Goal: Information Seeking & Learning: Check status

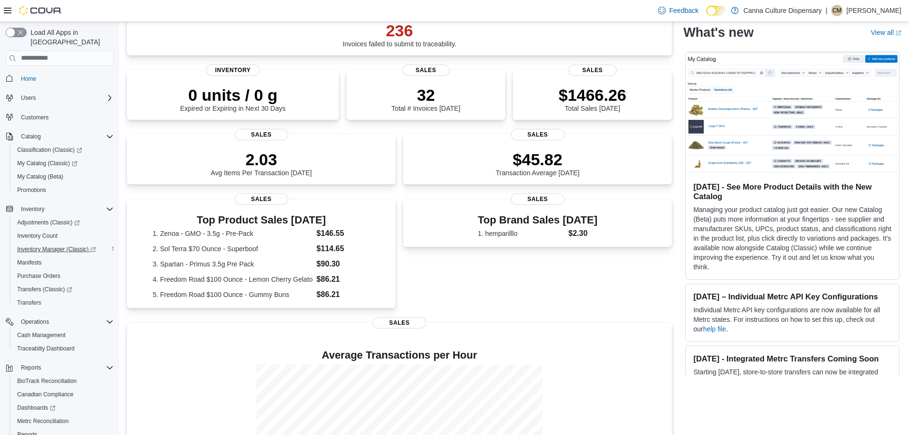
scroll to position [185, 0]
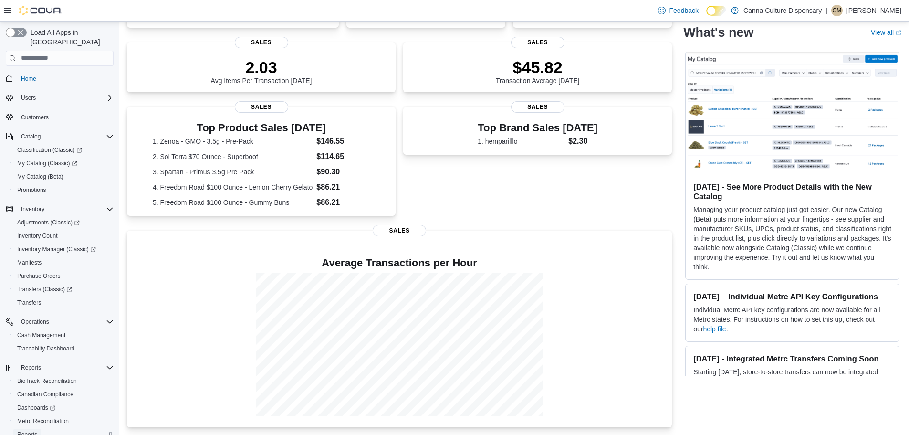
click at [29, 431] on span "Reports" at bounding box center [27, 435] width 20 height 8
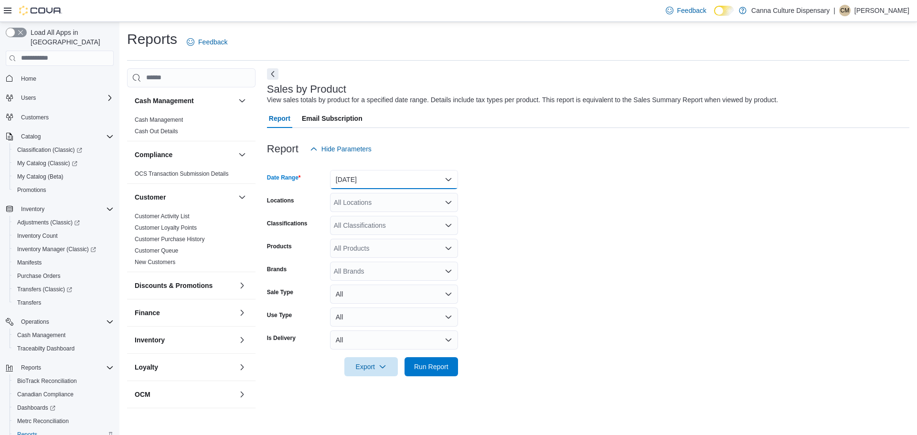
click at [359, 178] on button "[DATE]" at bounding box center [394, 179] width 128 height 19
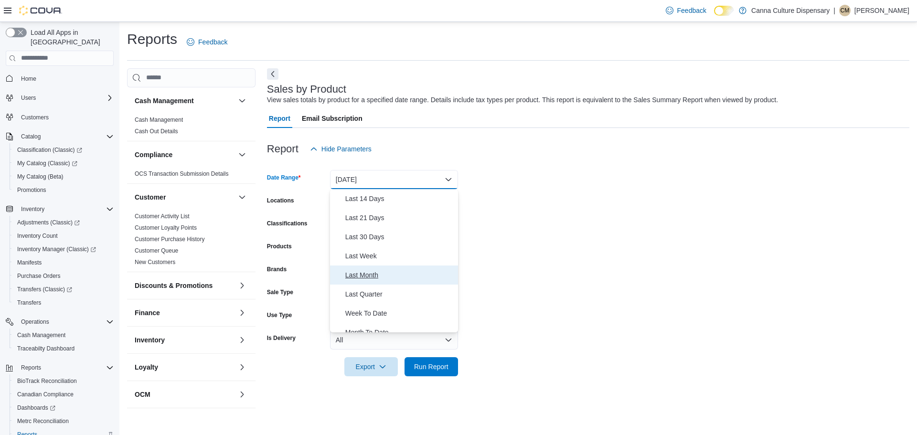
click at [374, 269] on span "Last Month" at bounding box center [399, 274] width 109 height 11
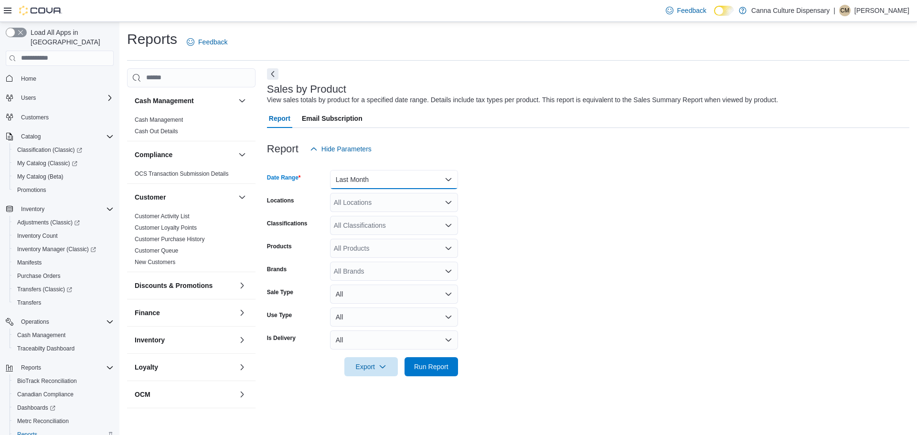
click at [417, 181] on button "Last Month" at bounding box center [394, 179] width 128 height 19
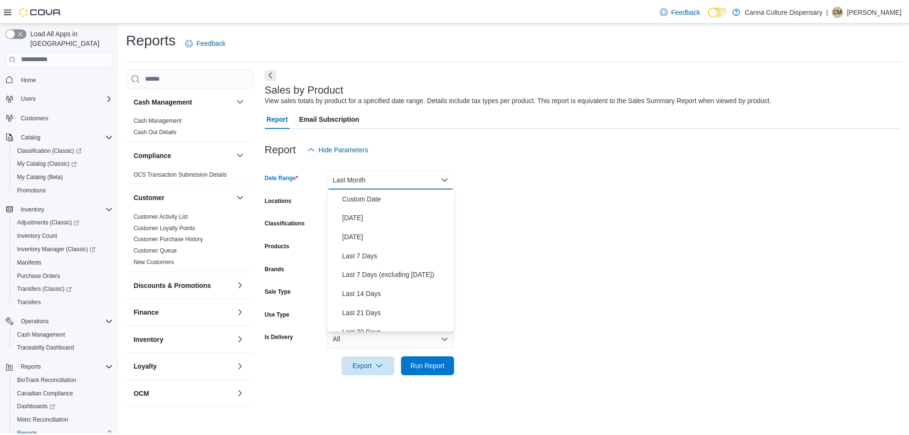
scroll to position [110, 0]
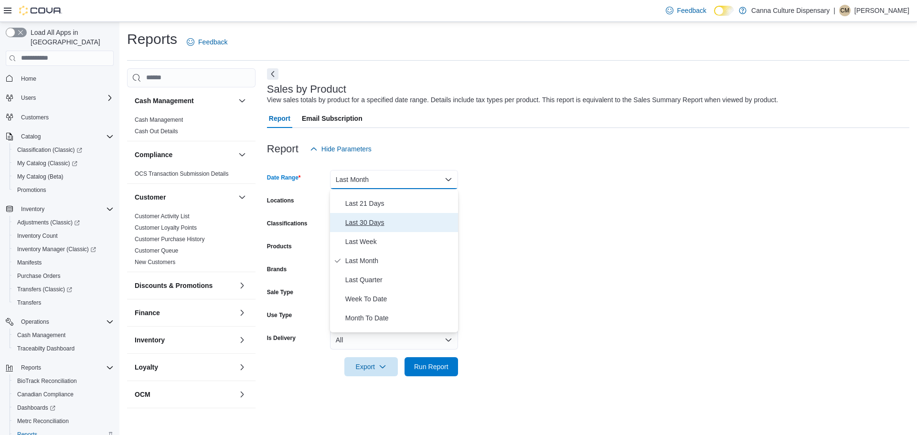
click at [409, 221] on span "Last 30 Days" at bounding box center [399, 222] width 109 height 11
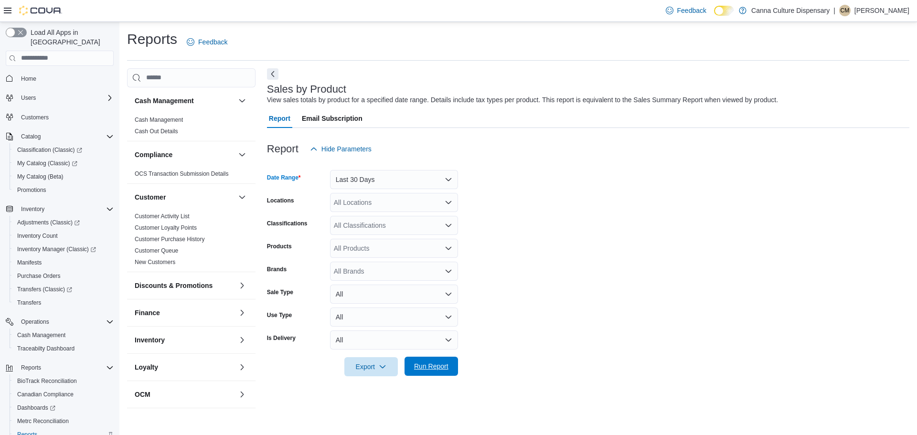
click at [430, 366] on span "Run Report" at bounding box center [431, 366] width 34 height 10
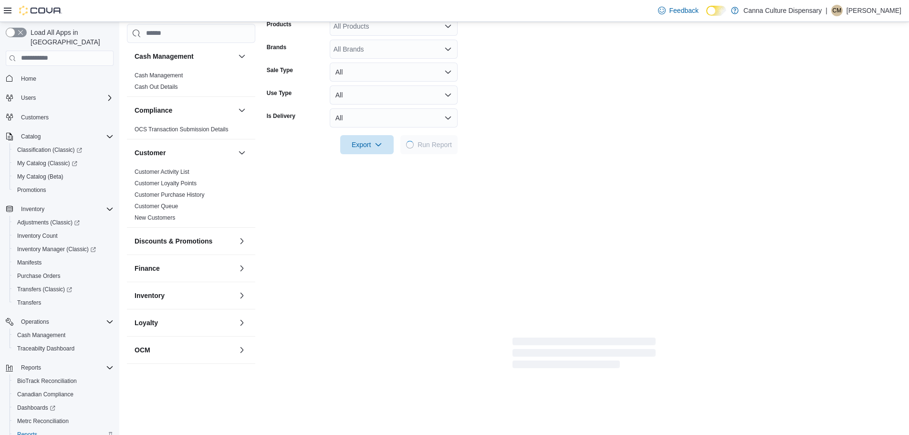
scroll to position [239, 0]
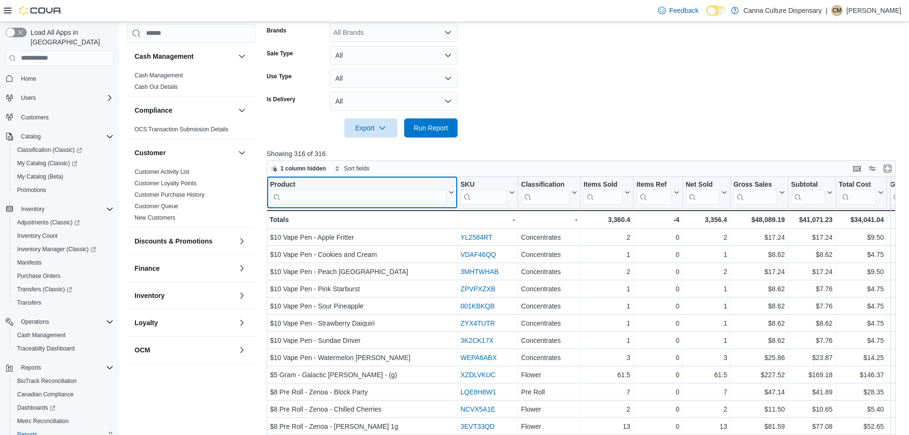
click at [327, 205] on div "Product Click to view column header actions" at bounding box center [362, 193] width 191 height 32
click at [334, 196] on input "search" at bounding box center [358, 196] width 177 height 15
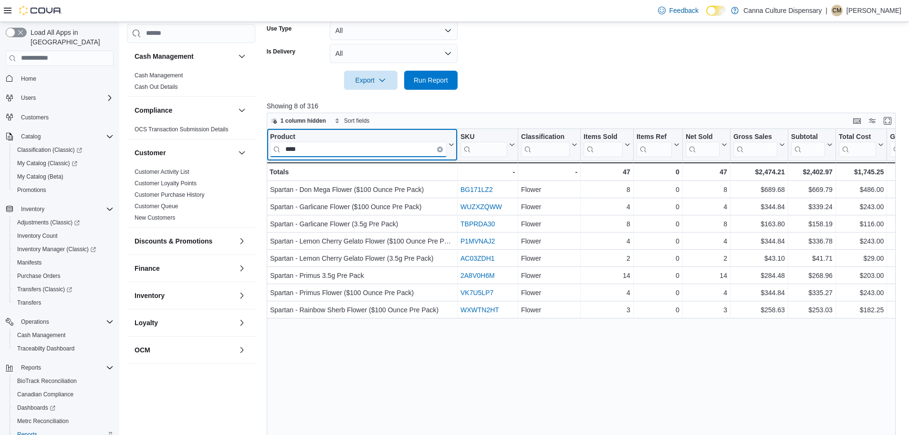
scroll to position [319, 0]
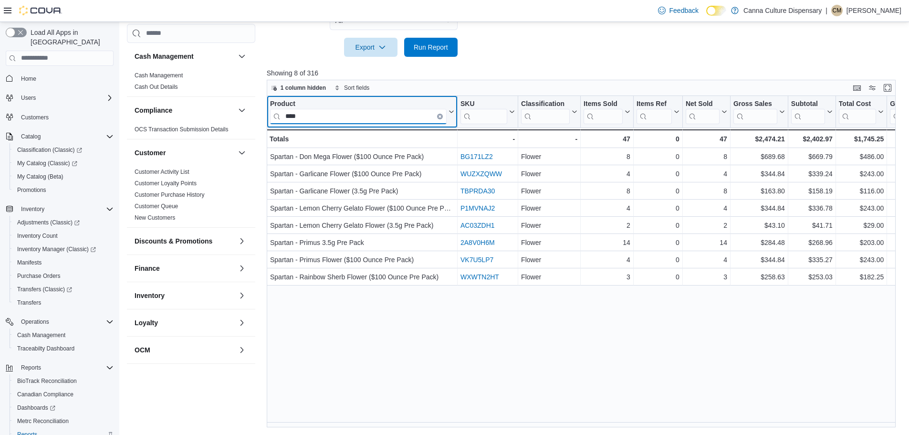
type input "****"
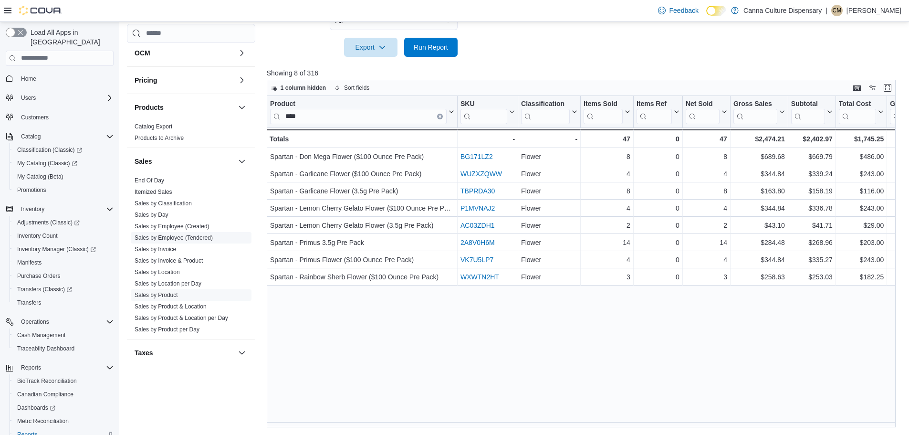
scroll to position [334, 0]
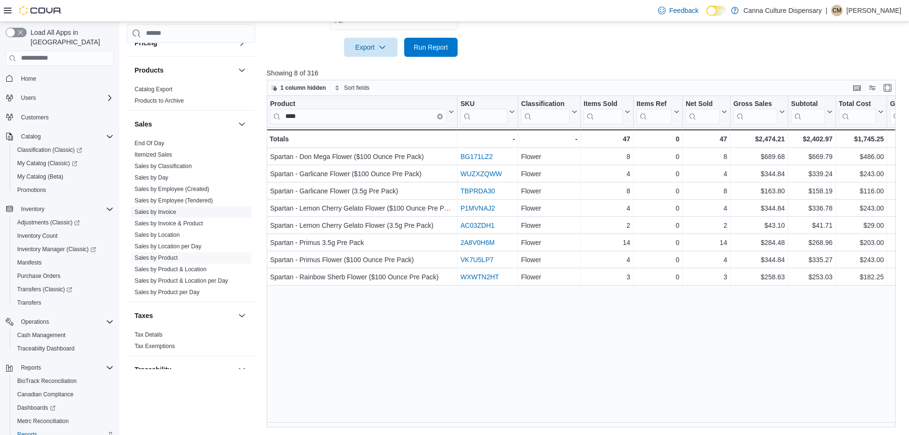
click at [162, 211] on link "Sales by Invoice" at bounding box center [156, 212] width 42 height 7
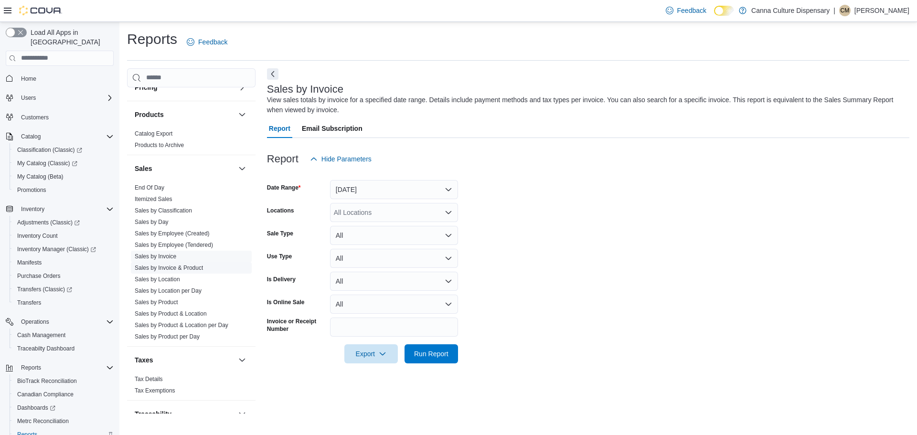
click at [165, 269] on link "Sales by Invoice & Product" at bounding box center [169, 267] width 68 height 7
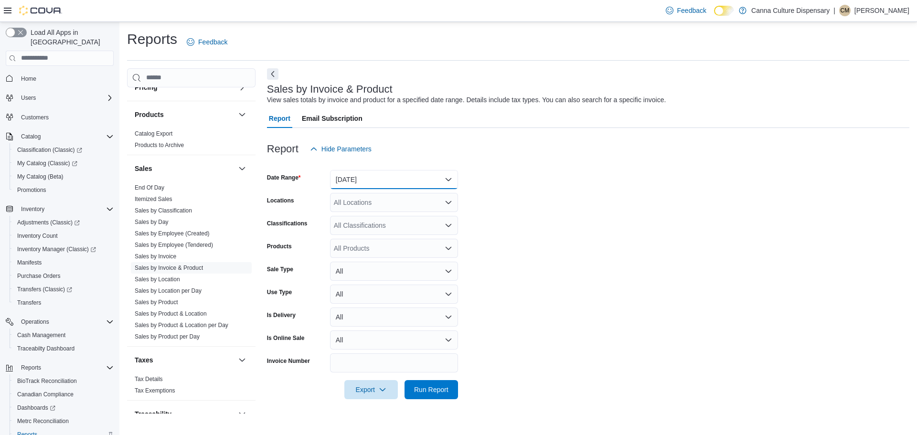
click at [380, 173] on button "[DATE]" at bounding box center [394, 179] width 128 height 19
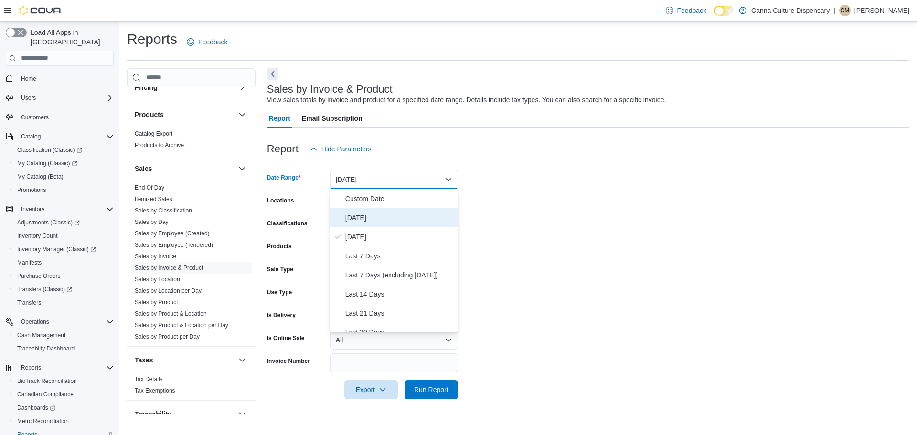
click at [355, 216] on span "[DATE]" at bounding box center [399, 217] width 109 height 11
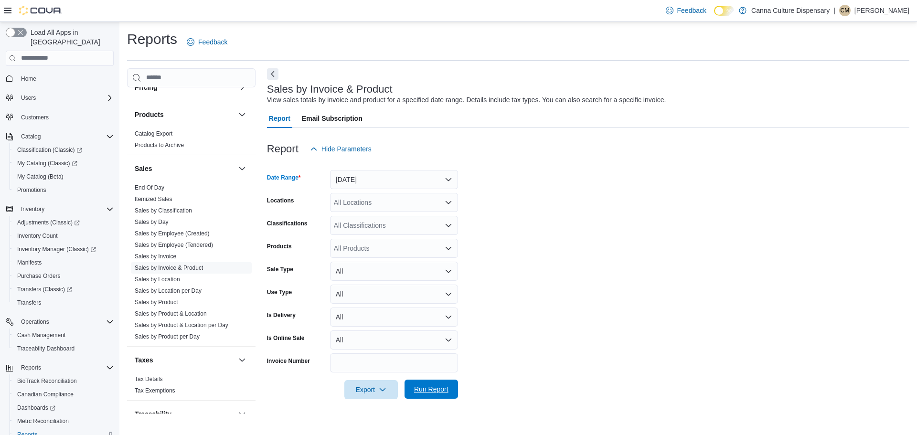
click at [445, 388] on span "Run Report" at bounding box center [431, 389] width 34 height 10
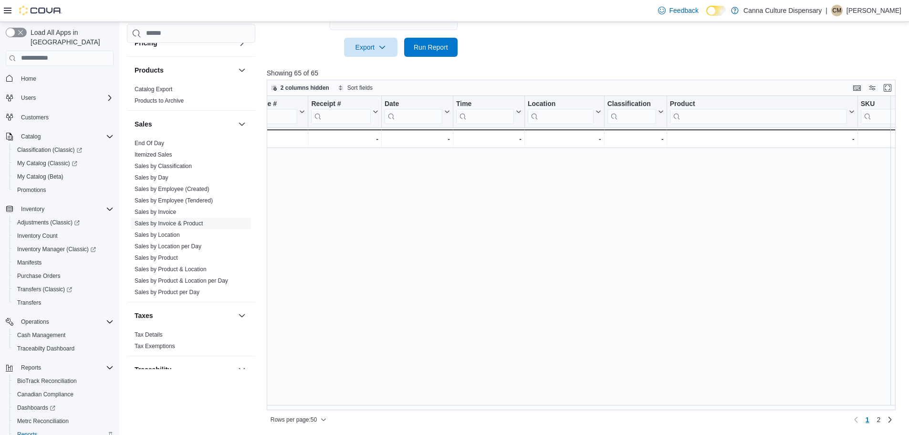
scroll to position [601, 22]
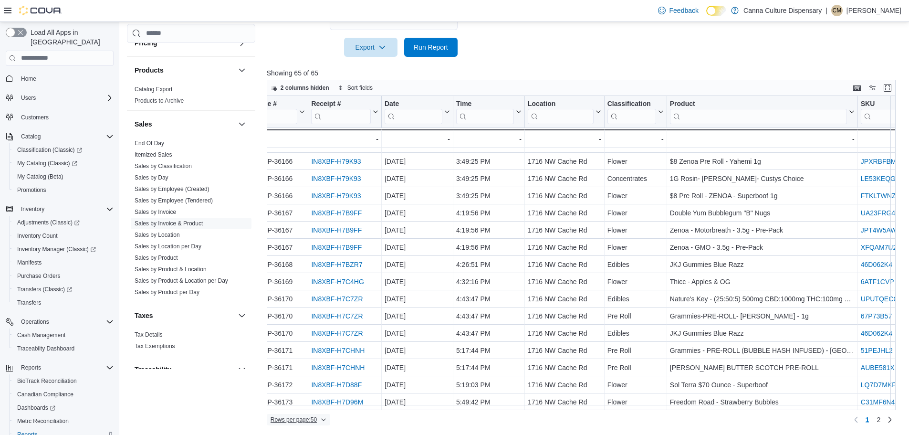
click at [322, 419] on span "Rows per page : 50" at bounding box center [299, 419] width 56 height 11
click at [319, 402] on span "100 rows" at bounding box center [310, 401] width 31 height 8
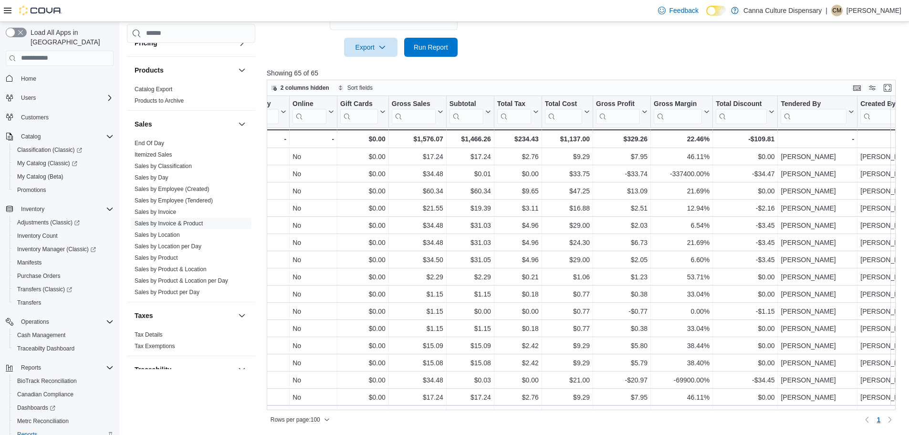
scroll to position [0, 744]
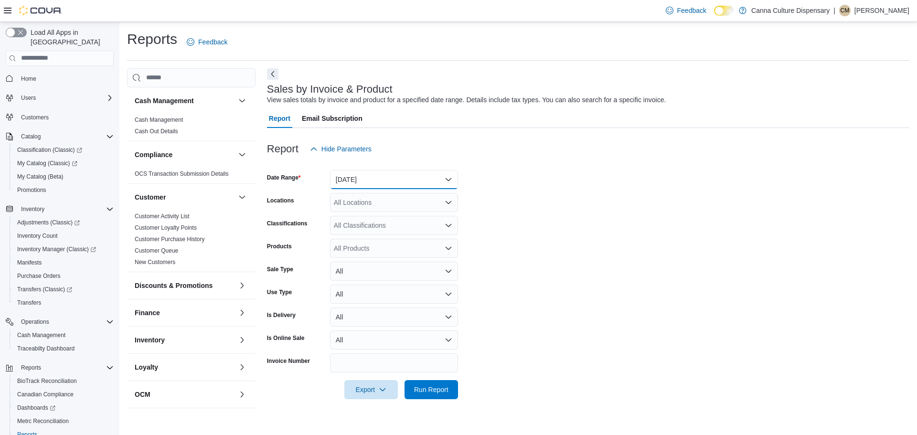
click at [397, 173] on button "[DATE]" at bounding box center [394, 179] width 128 height 19
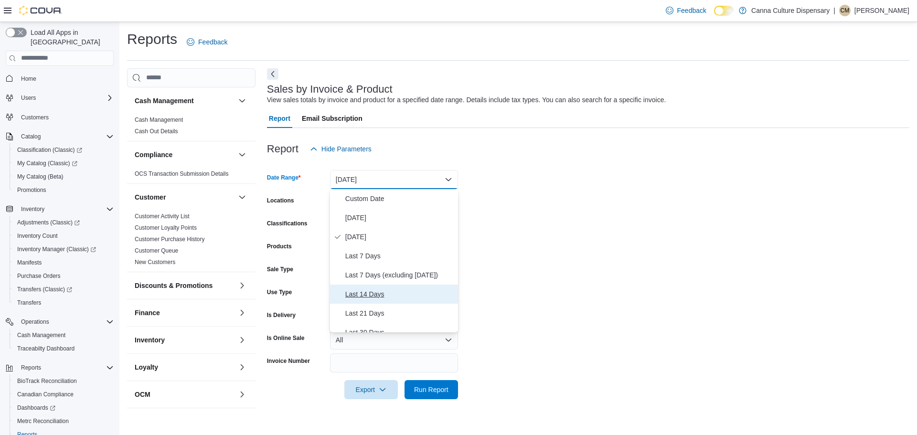
click at [382, 288] on span "Last 14 Days" at bounding box center [399, 293] width 109 height 11
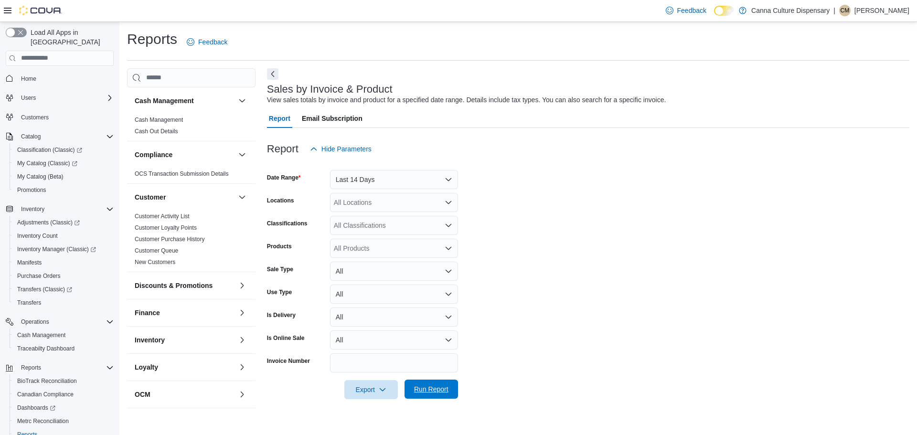
click at [428, 397] on span "Run Report" at bounding box center [431, 389] width 42 height 19
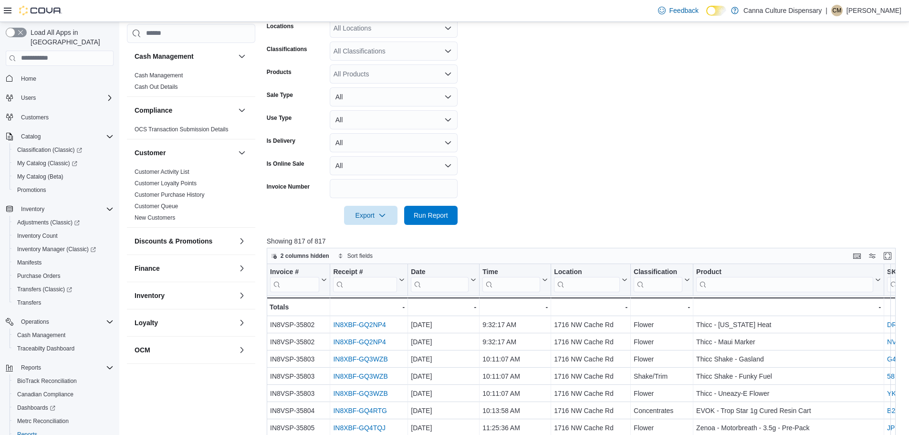
scroll to position [191, 0]
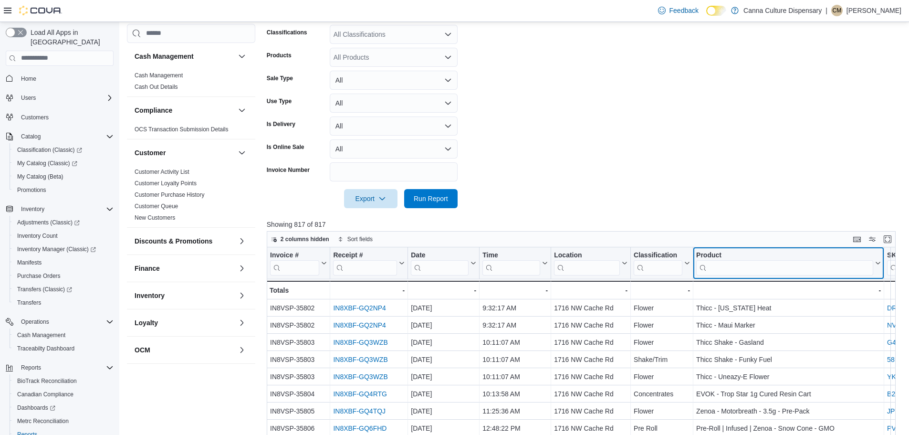
click at [755, 265] on input "search" at bounding box center [784, 267] width 177 height 15
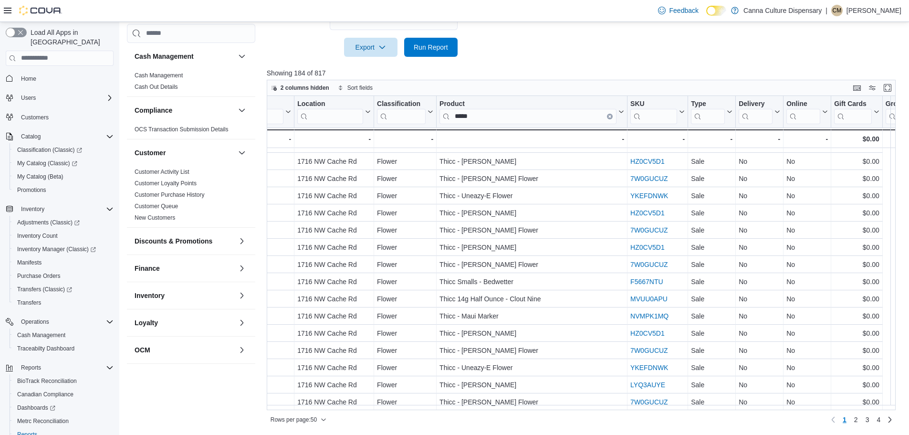
scroll to position [601, 105]
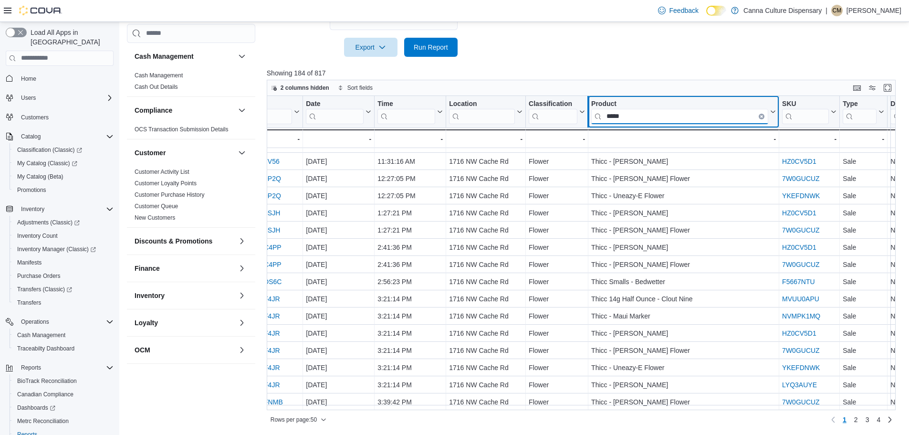
drag, startPoint x: 640, startPoint y: 112, endPoint x: 589, endPoint y: 99, distance: 52.8
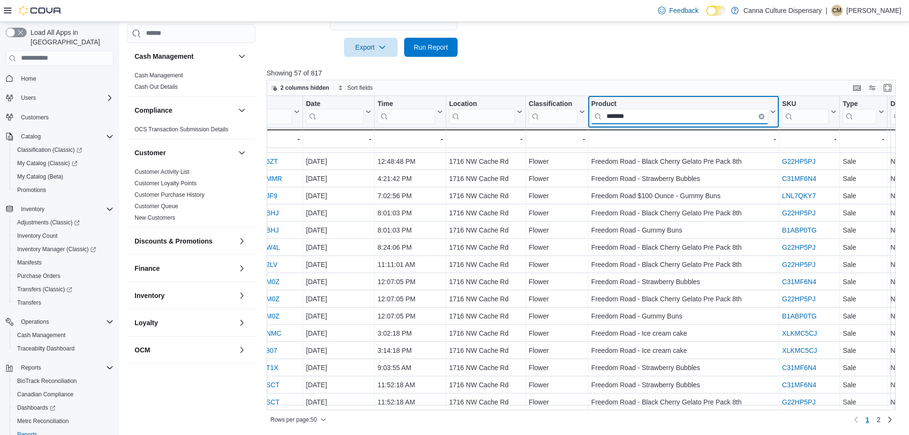
type input "*******"
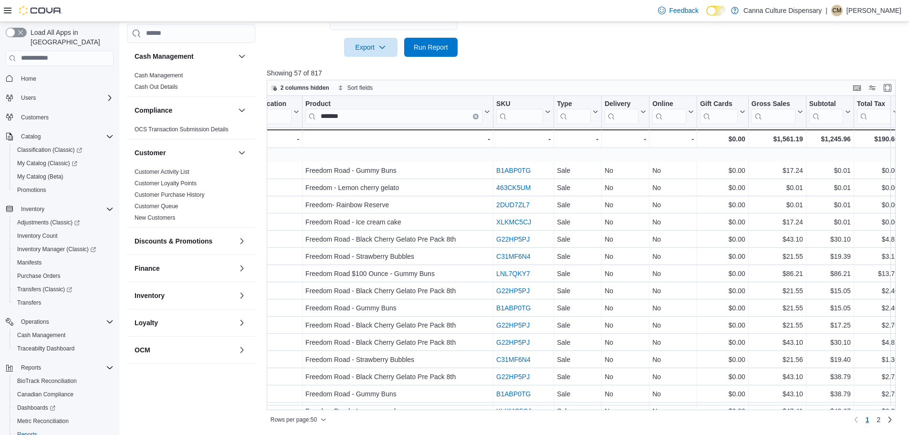
scroll to position [506, 391]
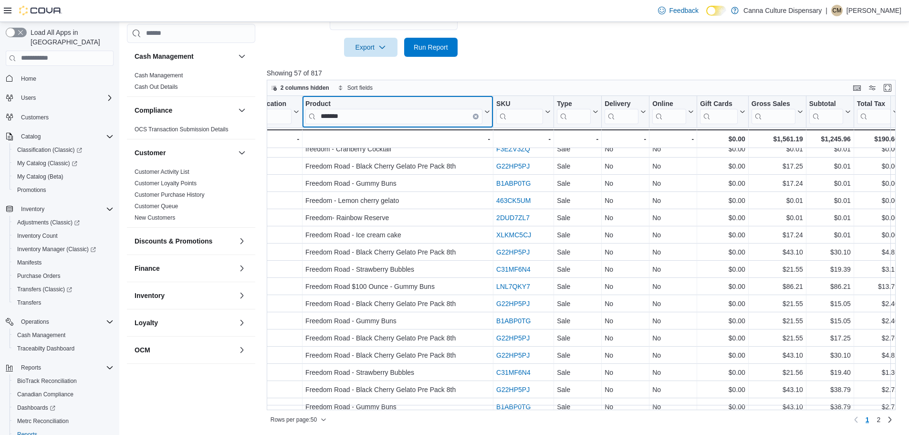
click at [477, 114] on button "Clear input" at bounding box center [476, 116] width 6 height 6
click at [433, 117] on input "search" at bounding box center [394, 115] width 177 height 15
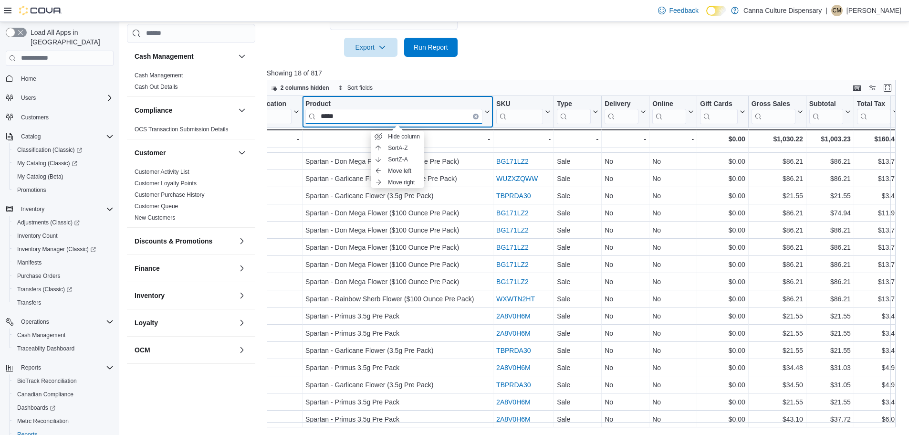
scroll to position [34, 391]
type input "*****"
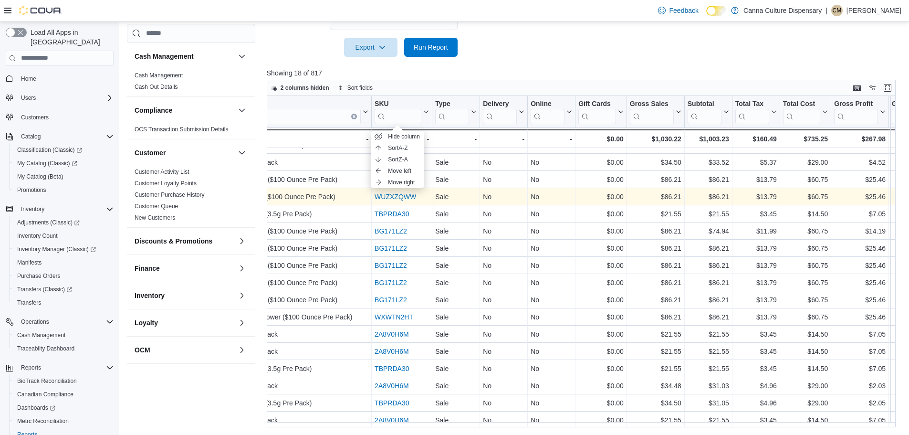
scroll to position [0, 513]
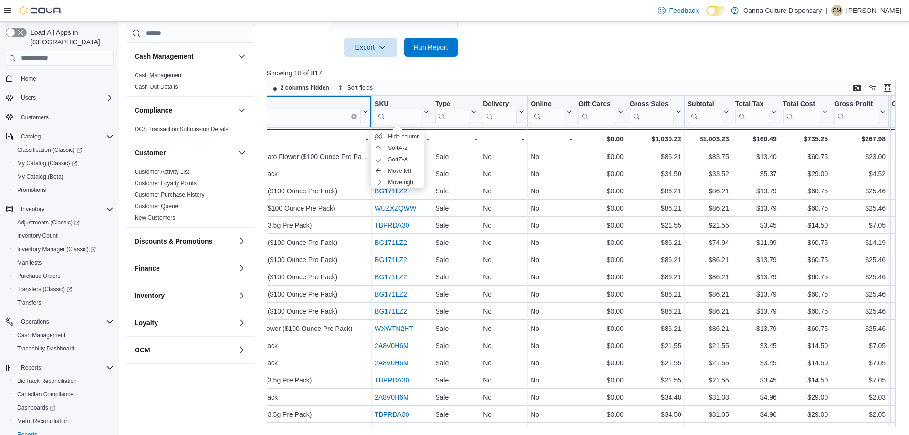
click at [355, 118] on button "Clear input" at bounding box center [354, 116] width 6 height 6
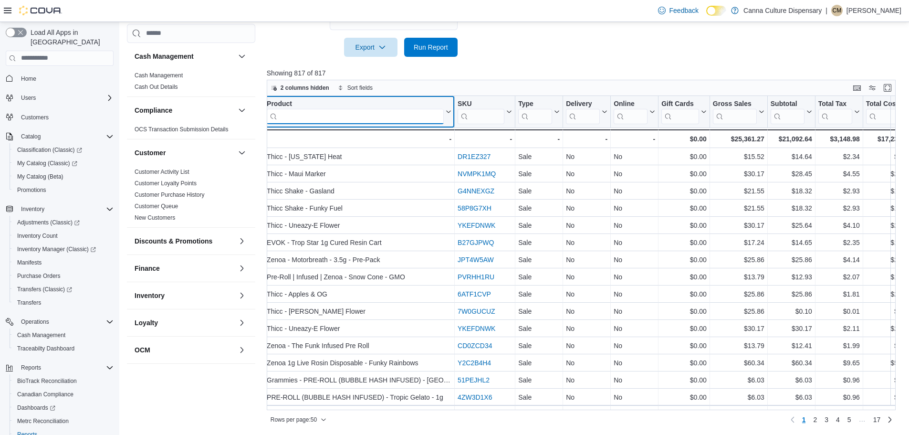
scroll to position [0, 427]
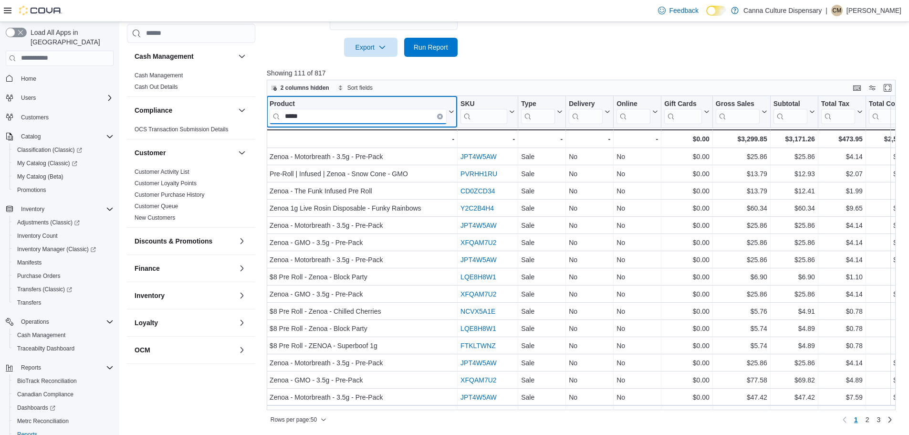
type input "*****"
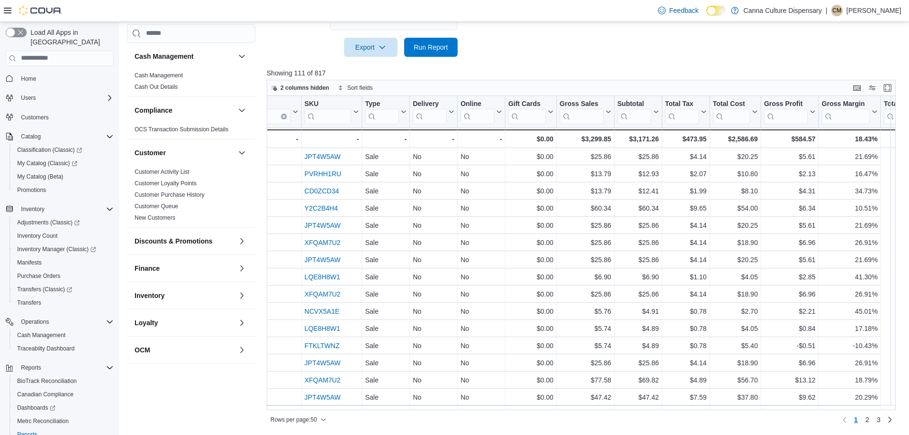
scroll to position [0, 413]
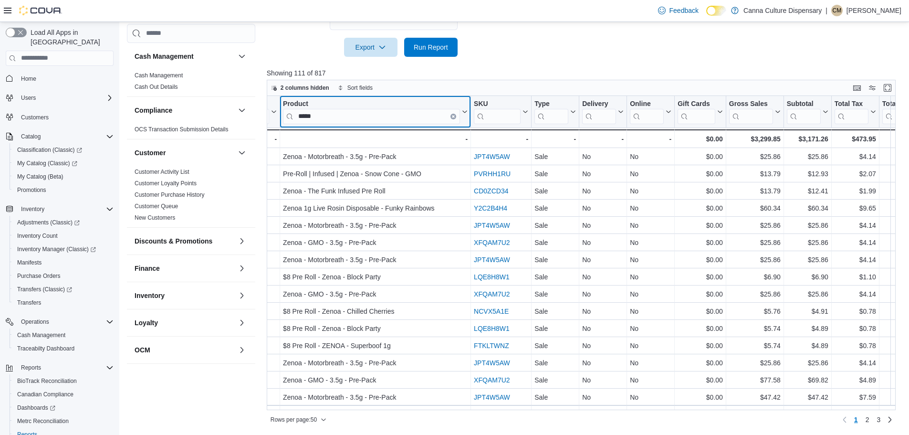
click at [453, 116] on icon "Clear input" at bounding box center [453, 116] width 3 height 3
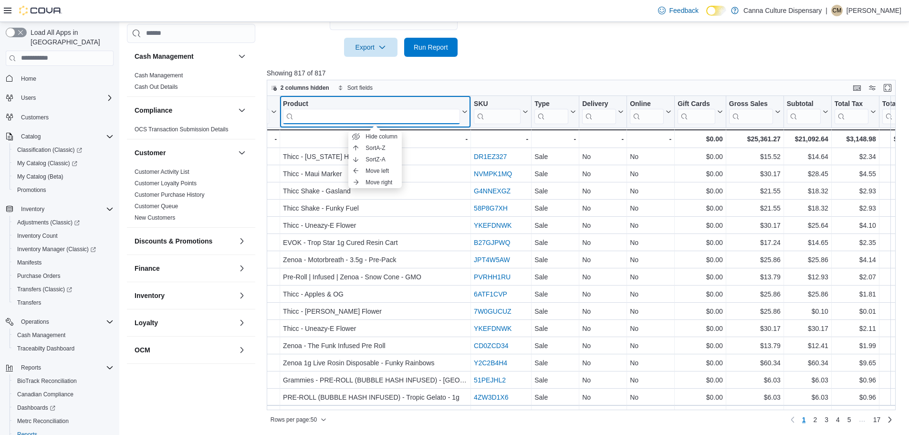
click at [427, 113] on input "search" at bounding box center [371, 115] width 177 height 15
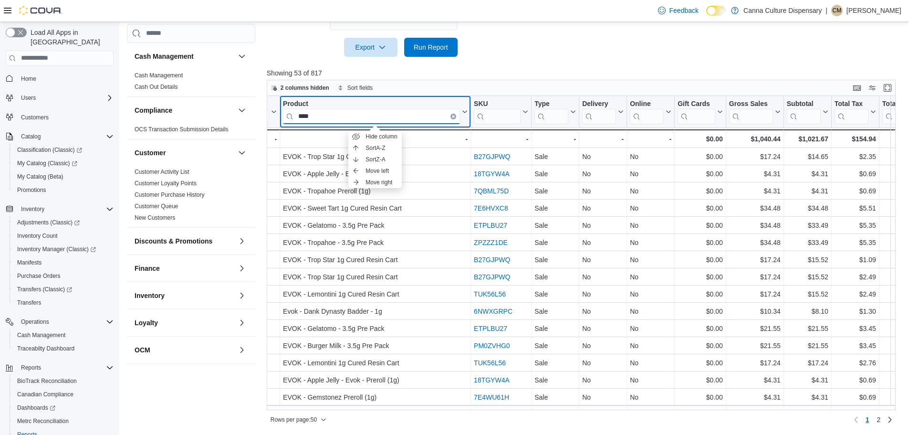
type input "****"
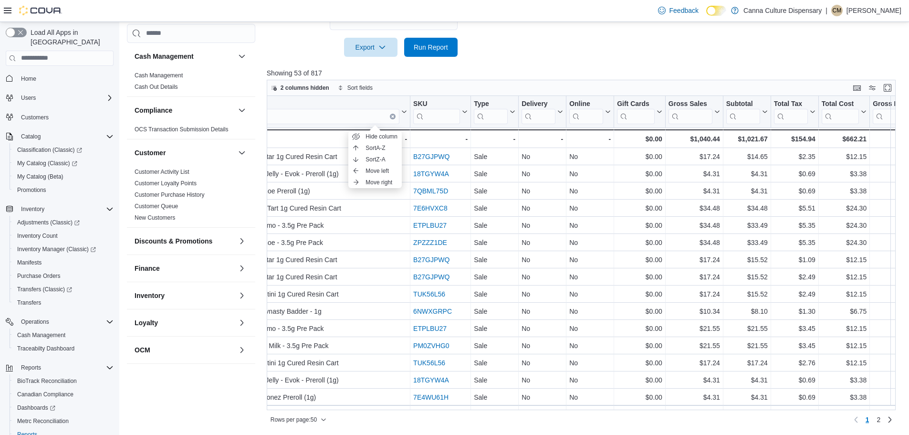
scroll to position [0, 522]
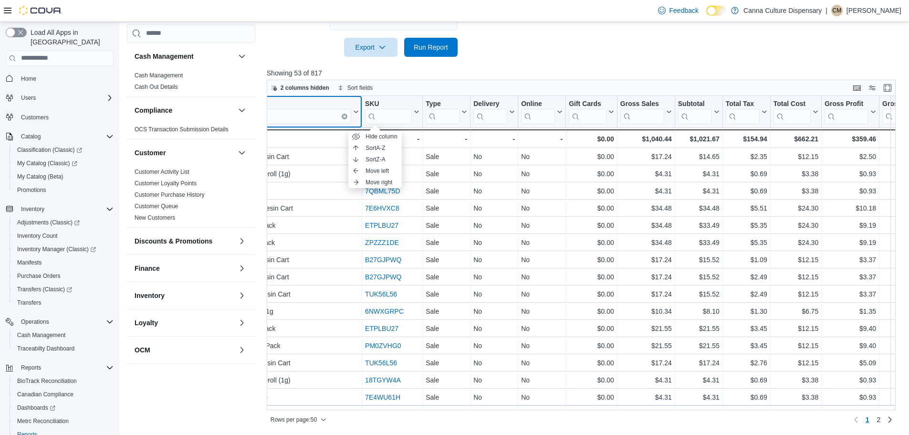
click at [347, 116] on button "Clear input" at bounding box center [345, 116] width 6 height 6
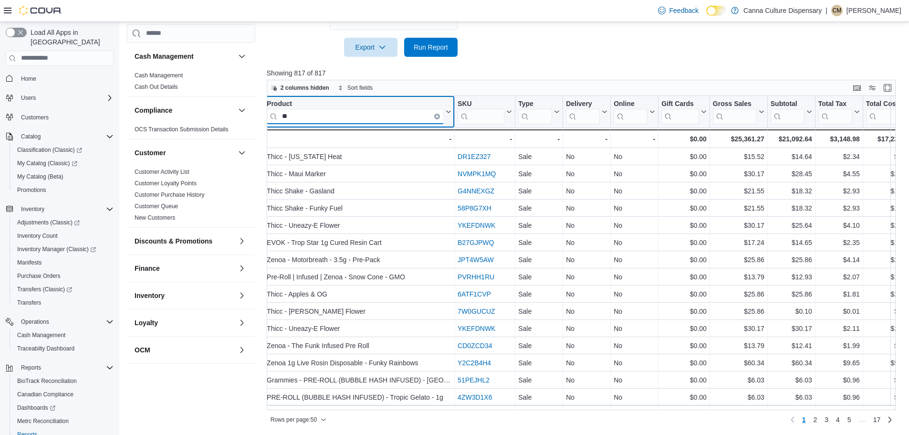
type input "*"
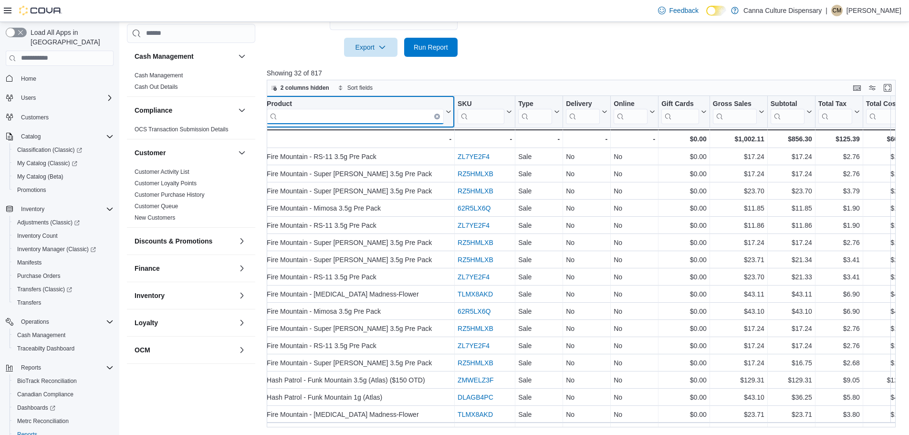
scroll to position [0, 427]
type input "****"
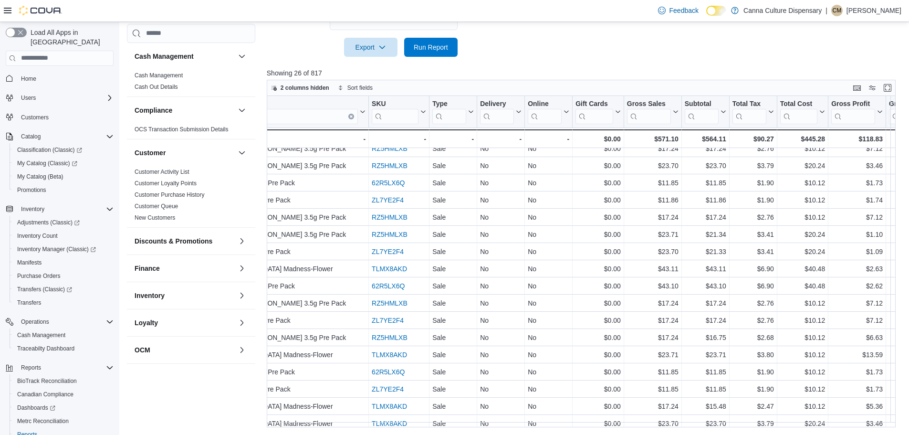
scroll to position [0, 516]
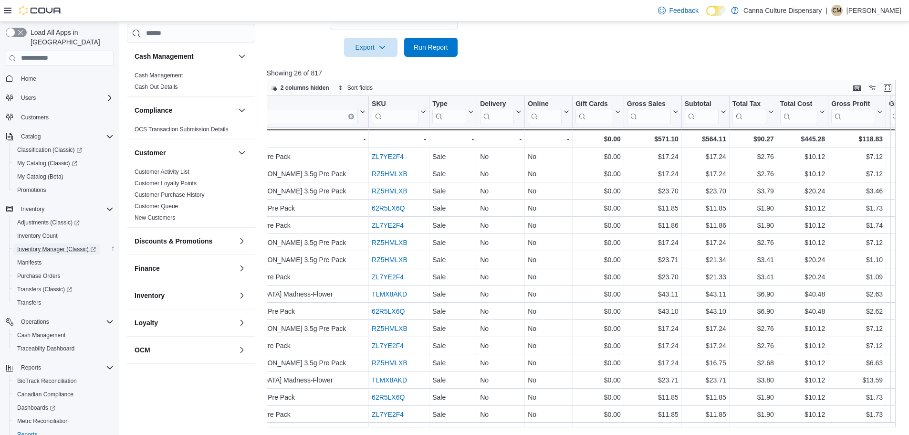
click at [44, 245] on span "Inventory Manager (Classic)" at bounding box center [56, 249] width 79 height 8
